Goal: Transaction & Acquisition: Obtain resource

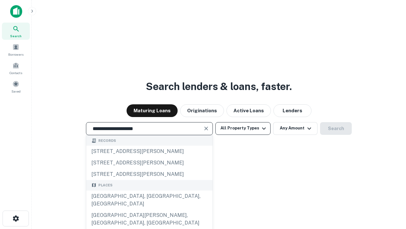
click at [149, 209] on div "[GEOGRAPHIC_DATA], [GEOGRAPHIC_DATA], [GEOGRAPHIC_DATA]" at bounding box center [149, 199] width 126 height 19
type input "**********"
click at [243, 128] on button "All Property Types" at bounding box center [243, 128] width 55 height 13
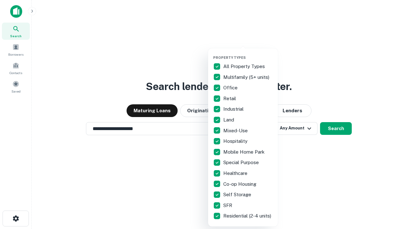
click at [248, 53] on button "button" at bounding box center [248, 53] width 70 height 0
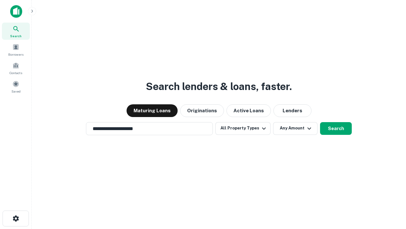
scroll to position [10, 0]
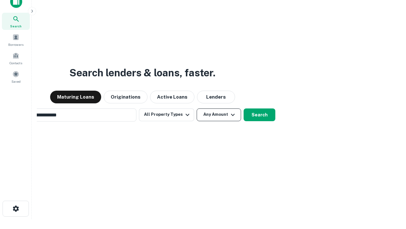
click at [197, 108] on button "Any Amount" at bounding box center [219, 114] width 44 height 13
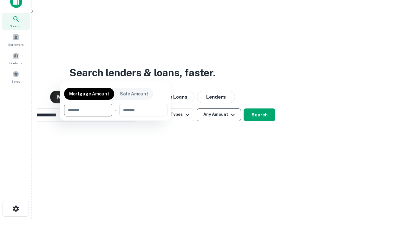
scroll to position [10, 0]
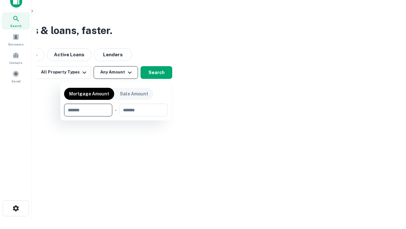
type input "*******"
click at [116, 116] on button "button" at bounding box center [116, 116] width 104 height 0
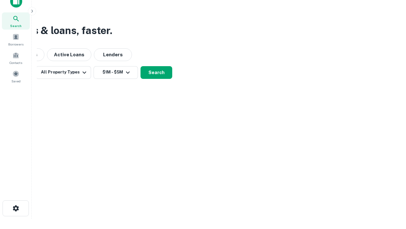
scroll to position [4, 117]
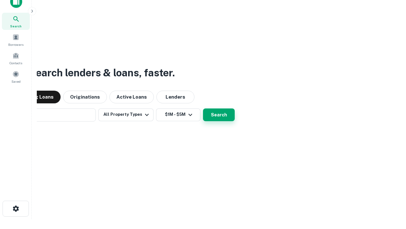
click at [203, 108] on button "Search" at bounding box center [219, 114] width 32 height 13
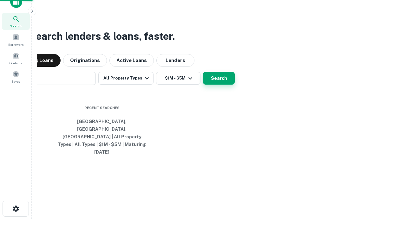
scroll to position [17, 180]
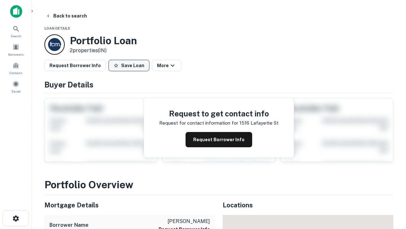
click at [129, 65] on button "Save Loan" at bounding box center [129, 65] width 41 height 11
